Goal: Information Seeking & Learning: Find specific fact

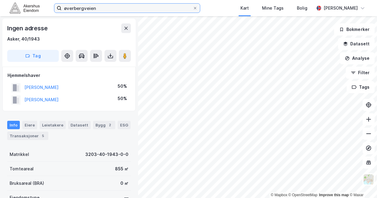
click at [103, 8] on input "øverbergveien" at bounding box center [126, 8] width 131 height 9
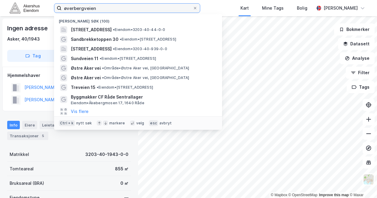
click at [103, 8] on input "øverbergveien" at bounding box center [126, 8] width 131 height 9
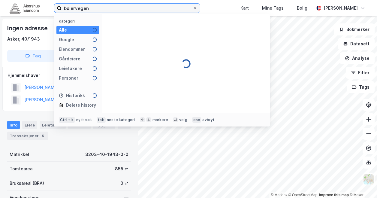
type input "bølervegen"
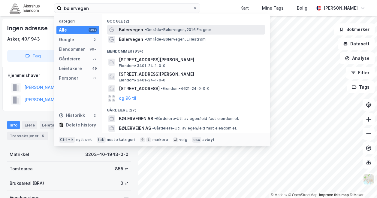
click at [163, 31] on span "• Område • Bølervegen, 2016 Frogner" at bounding box center [177, 29] width 67 height 5
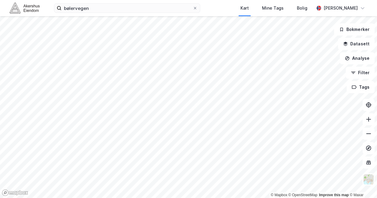
click at [181, 0] on html "bølervegen Kart Mine Tags Bolig [PERSON_NAME] © Mapbox © OpenStreetMap Improve …" at bounding box center [188, 99] width 377 height 198
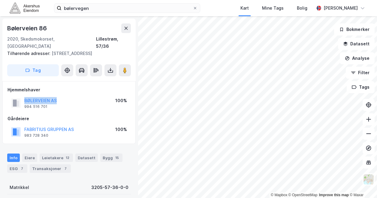
drag, startPoint x: 64, startPoint y: 101, endPoint x: 19, endPoint y: 99, distance: 45.9
click at [19, 99] on div "BØLERVEIEN AS 994 516 701 100%" at bounding box center [68, 103] width 123 height 14
drag, startPoint x: 77, startPoint y: 129, endPoint x: 19, endPoint y: 130, distance: 58.8
click at [19, 130] on div "FABRITIUS GRUPPEN AS 983 728 340 100%" at bounding box center [68, 131] width 123 height 14
